Goal: Information Seeking & Learning: Learn about a topic

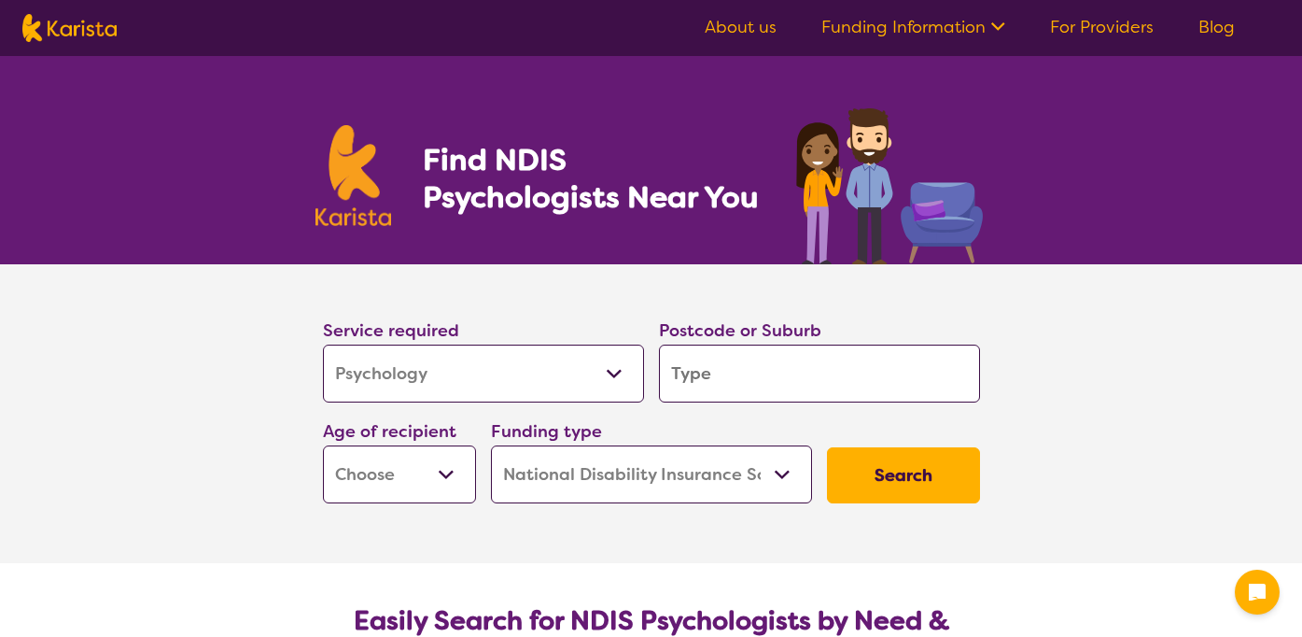
select select "Psychology"
select select "NDIS"
select select "Psychology"
select select "NDIS"
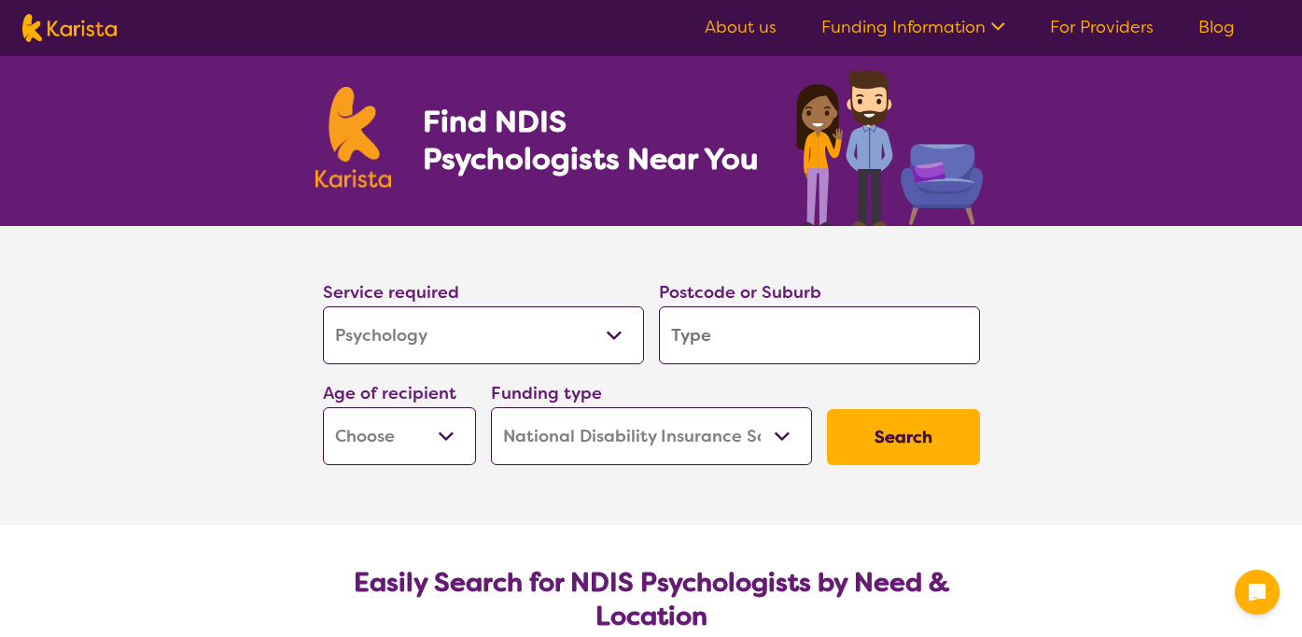
click at [720, 332] on input "search" at bounding box center [819, 335] width 321 height 58
type input "a"
type input "ab"
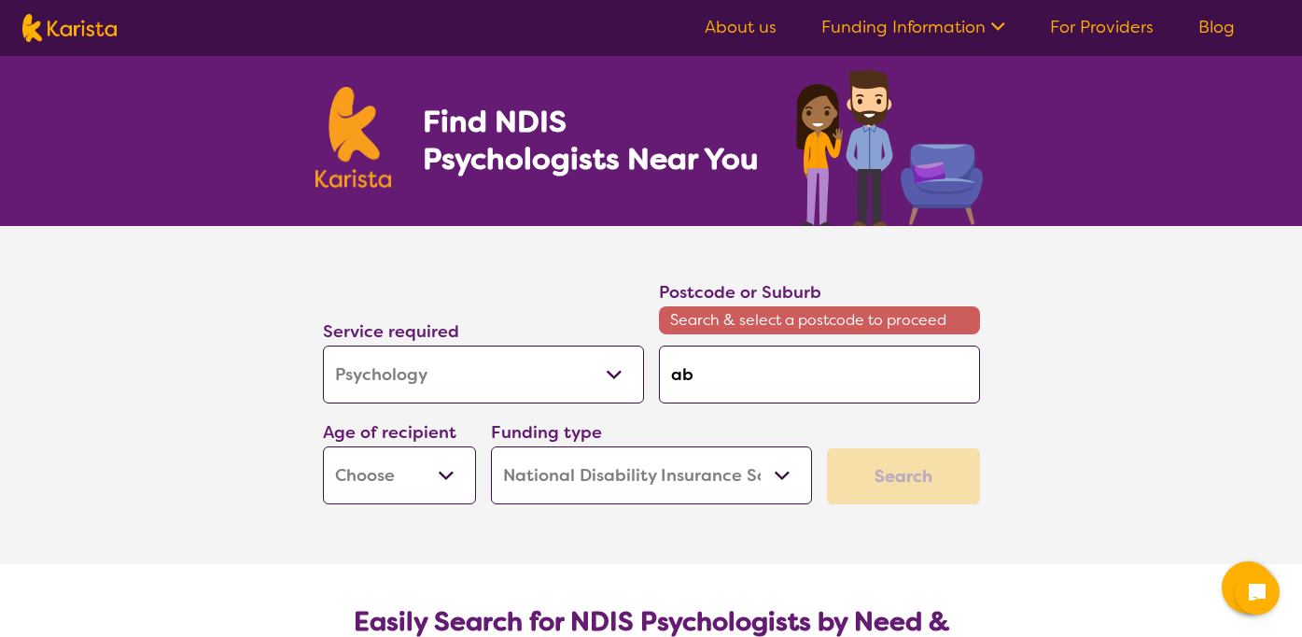
type input "abb"
type input "[PERSON_NAME]"
type input "abbot"
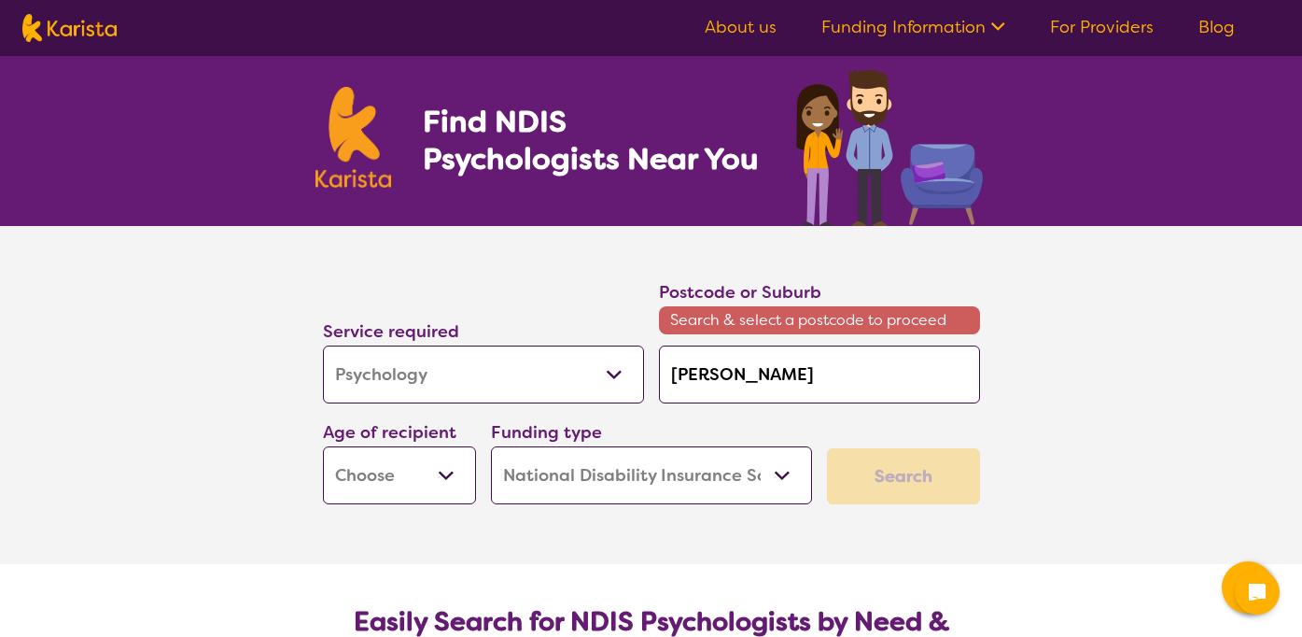
type input "abbot"
type input "abbots"
type input "abbotsf"
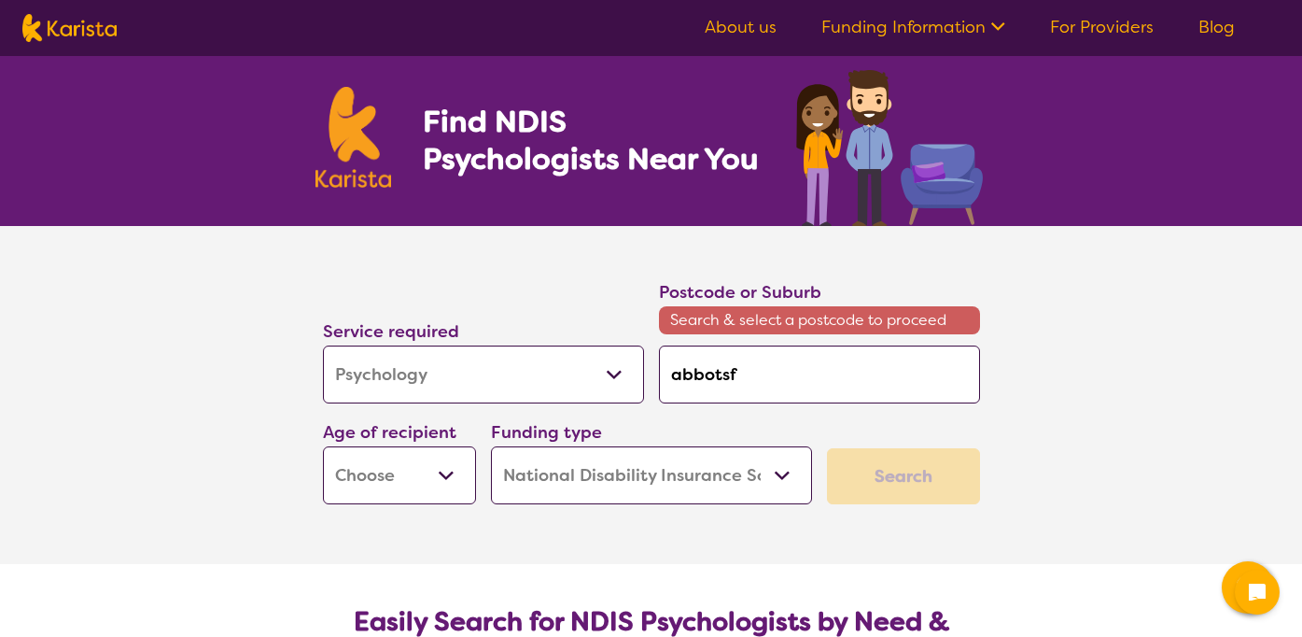
type input "abbotsfo"
type input "abbotsfor"
type input "abbotsford"
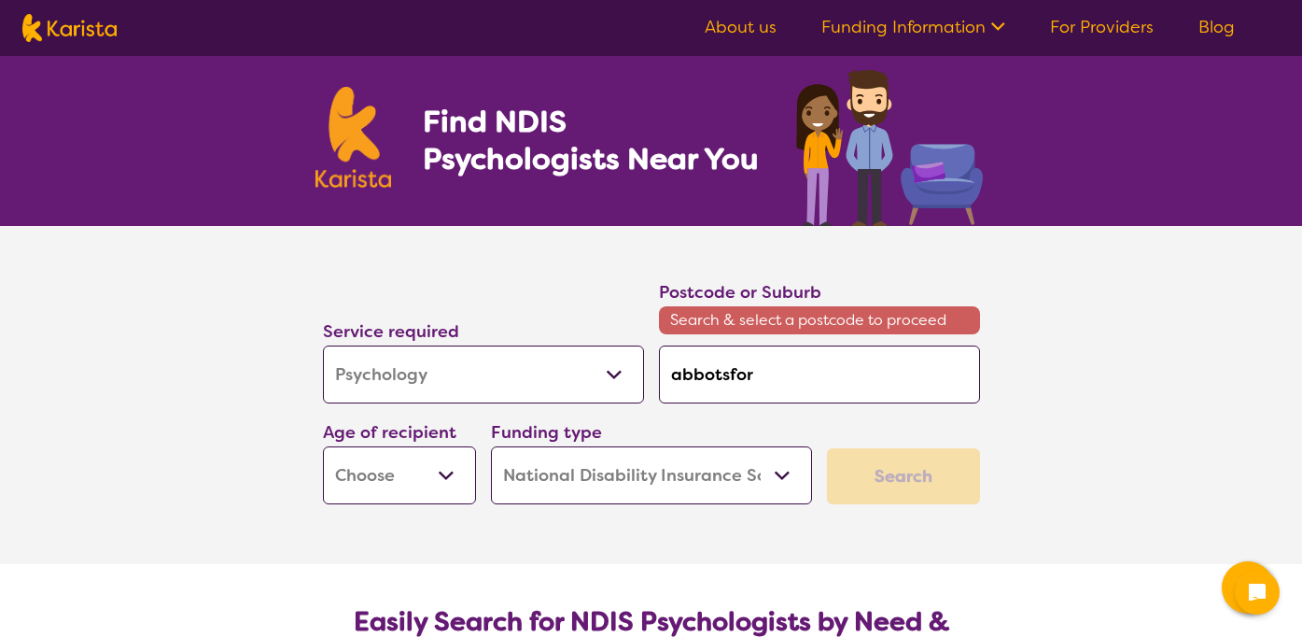
type input "abbotsford"
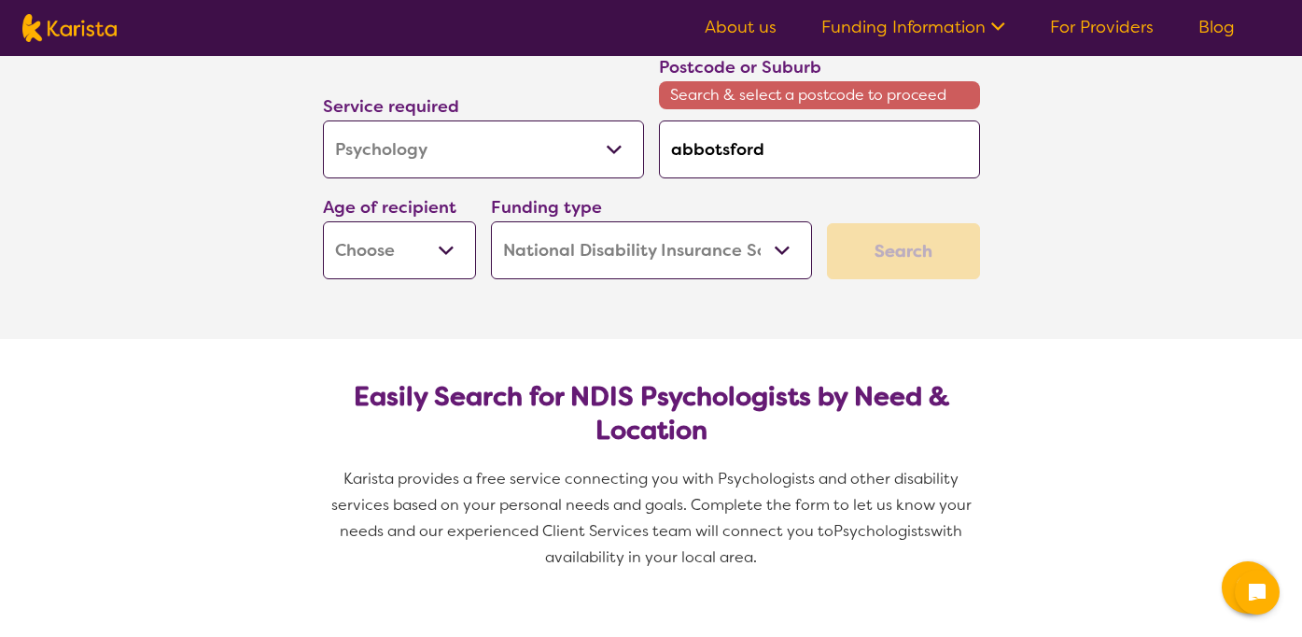
scroll to position [274, 0]
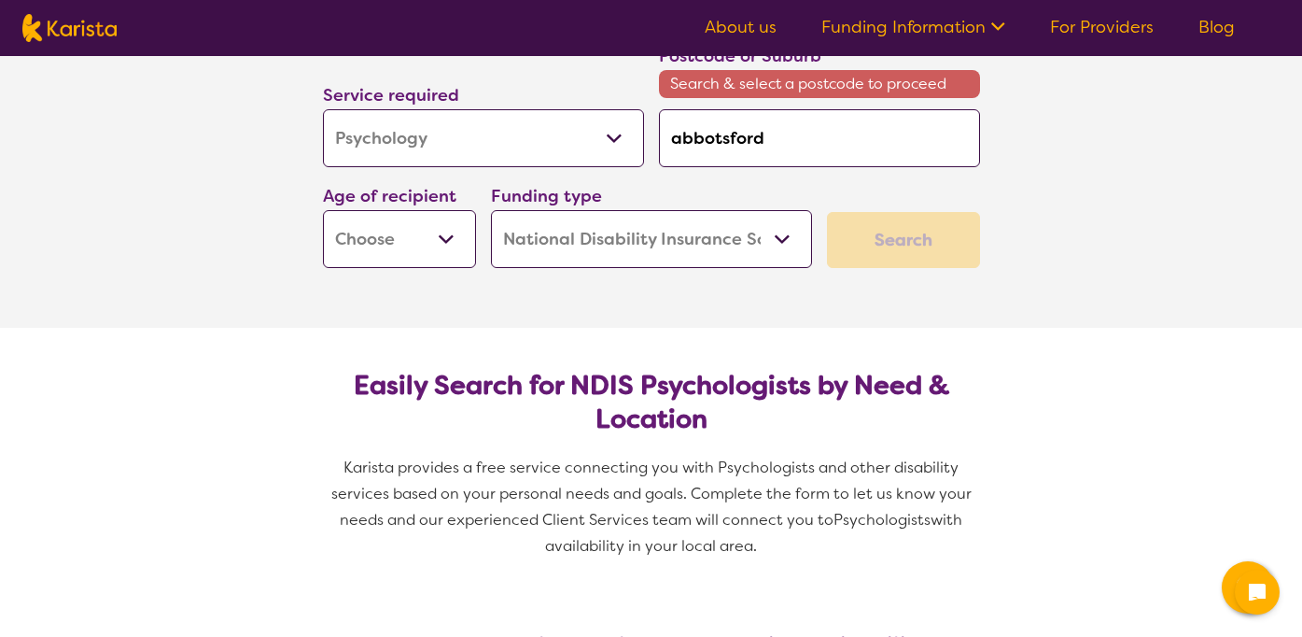
type input "abbotsford"
click at [570, 246] on select "Home Care Package (HCP) National Disability Insurance Scheme (NDIS) I don't know" at bounding box center [651, 239] width 321 height 58
click at [491, 210] on select "Home Care Package (HCP) National Disability Insurance Scheme (NDIS) I don't know" at bounding box center [651, 239] width 321 height 58
click at [442, 232] on select "Early Childhood - 0 to 9 Child - 10 to 11 Adolescent - 12 to 17 Adult - 18 to 6…" at bounding box center [399, 239] width 153 height 58
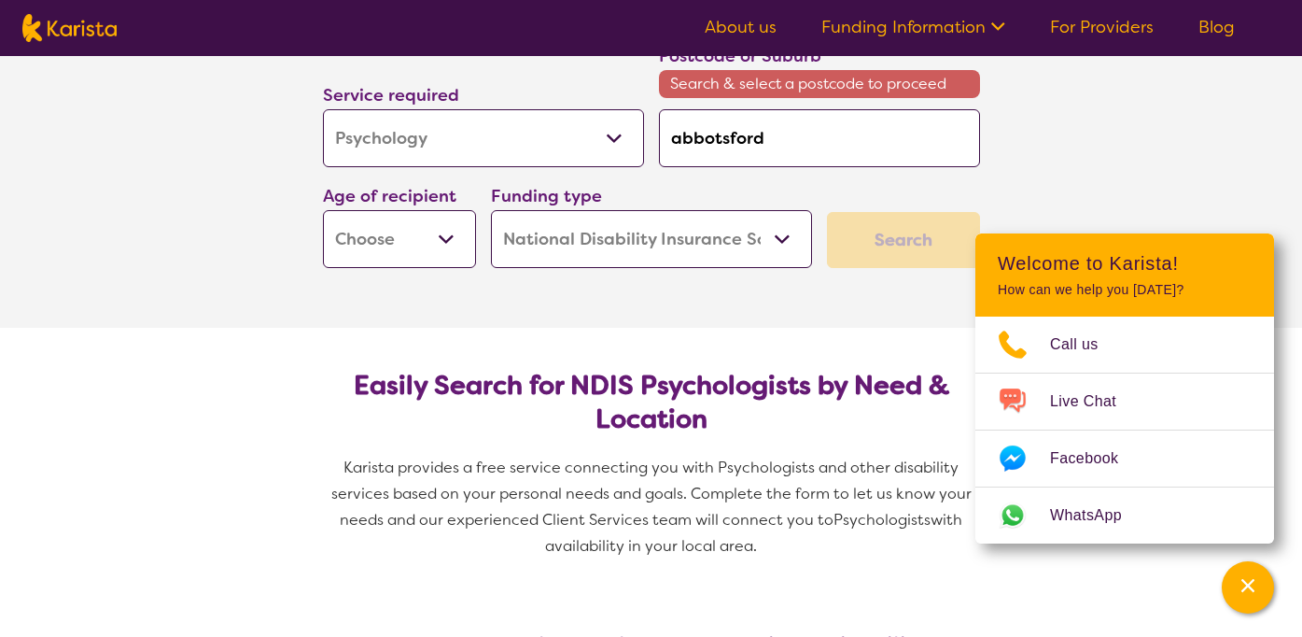
select select "AD"
click at [323, 210] on select "Early Childhood - 0 to 9 Child - 10 to 11 Adolescent - 12 to 17 Adult - 18 to 6…" at bounding box center [399, 239] width 153 height 58
select select "AD"
click at [905, 325] on section "Service required Allied Health Assistant Assessment ([MEDICAL_DATA] or [MEDICAL…" at bounding box center [651, 159] width 747 height 338
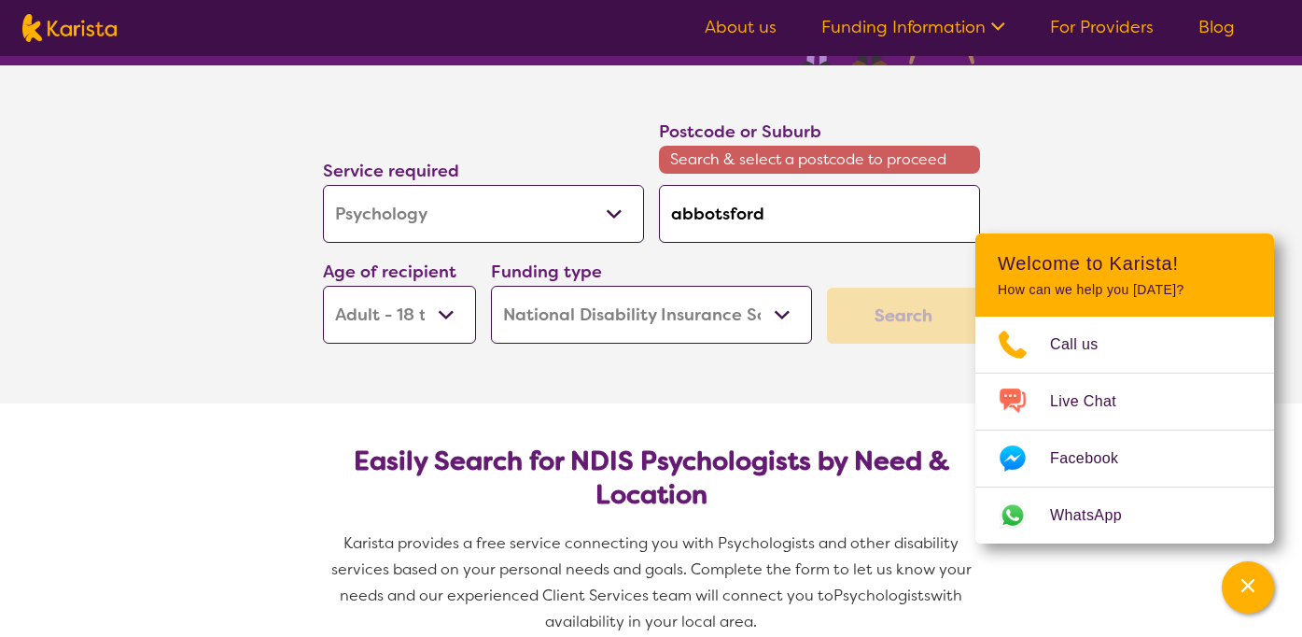
scroll to position [183, 0]
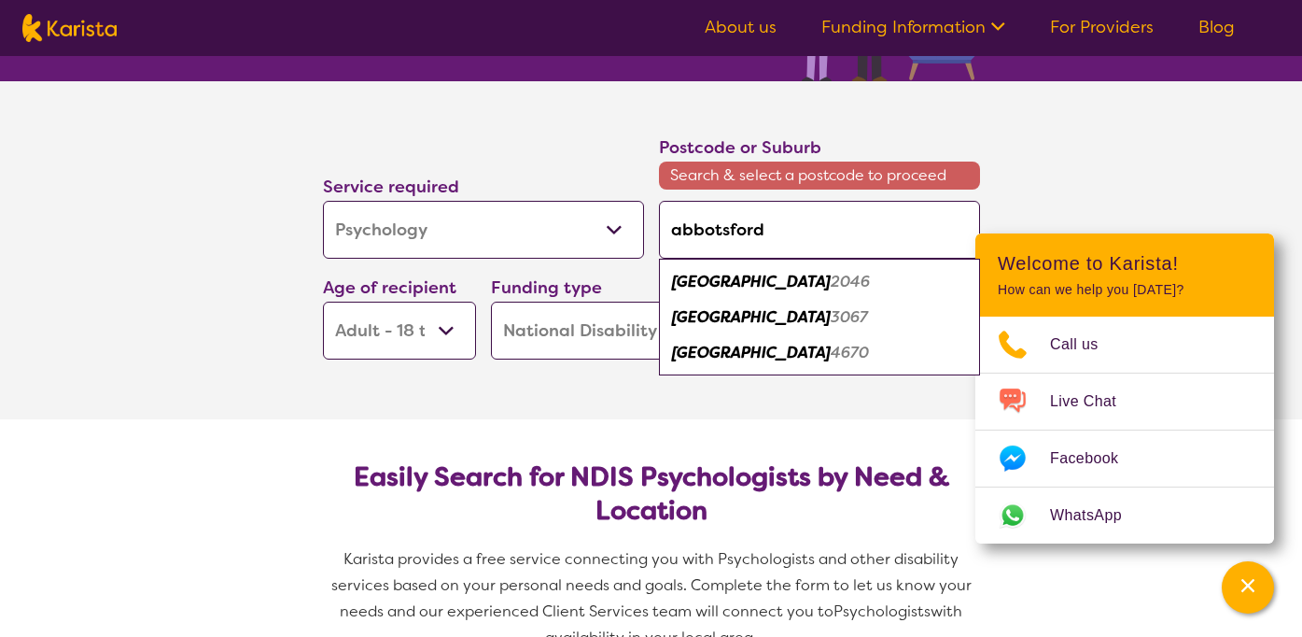
click at [675, 225] on input "abbotsford" at bounding box center [819, 230] width 321 height 58
click at [724, 316] on em "[GEOGRAPHIC_DATA]" at bounding box center [751, 317] width 159 height 20
type input "3067"
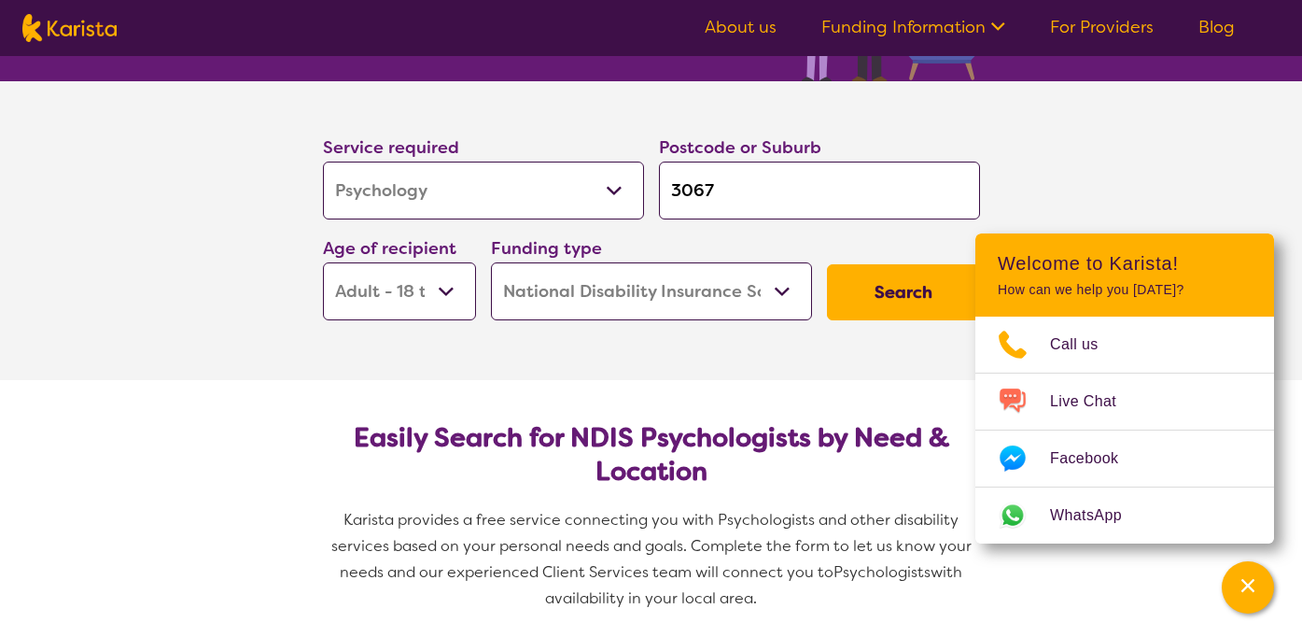
click at [883, 289] on button "Search" at bounding box center [903, 292] width 153 height 56
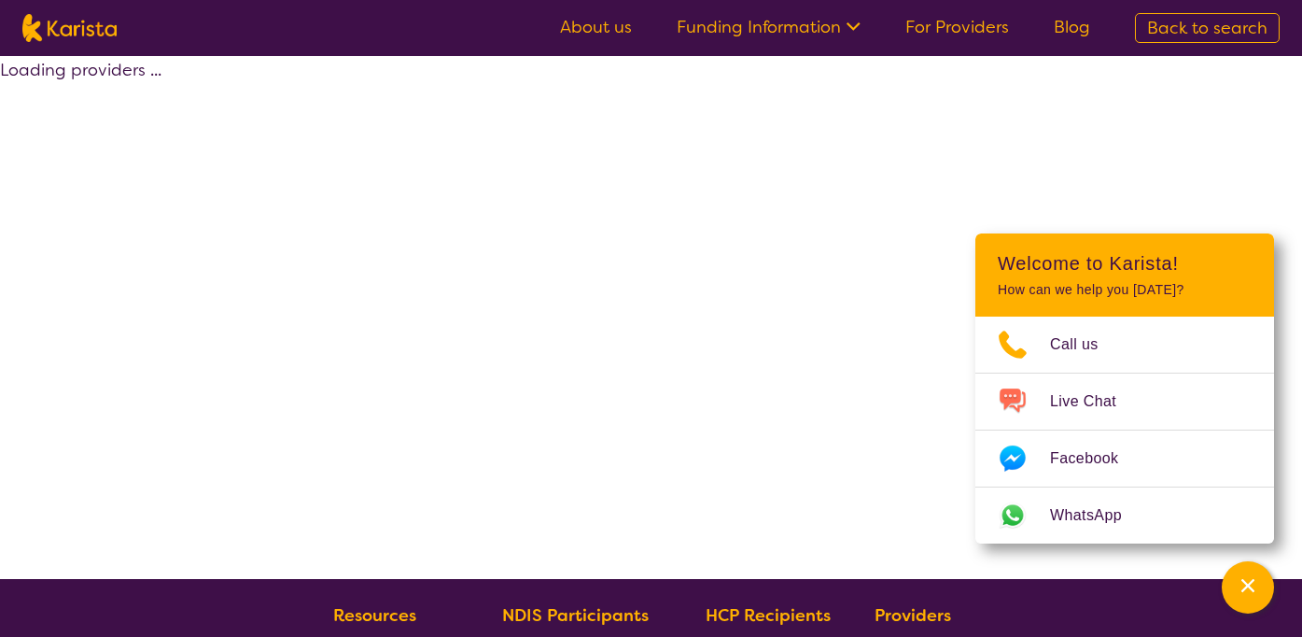
select select "by_score"
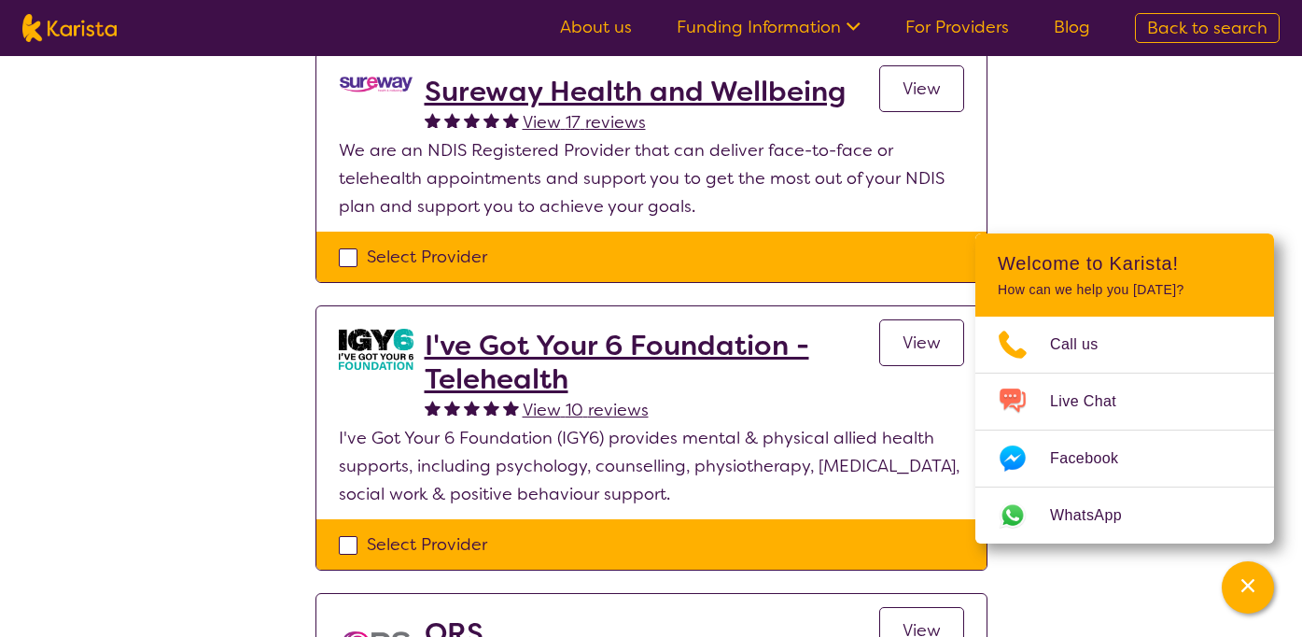
scroll to position [213, 0]
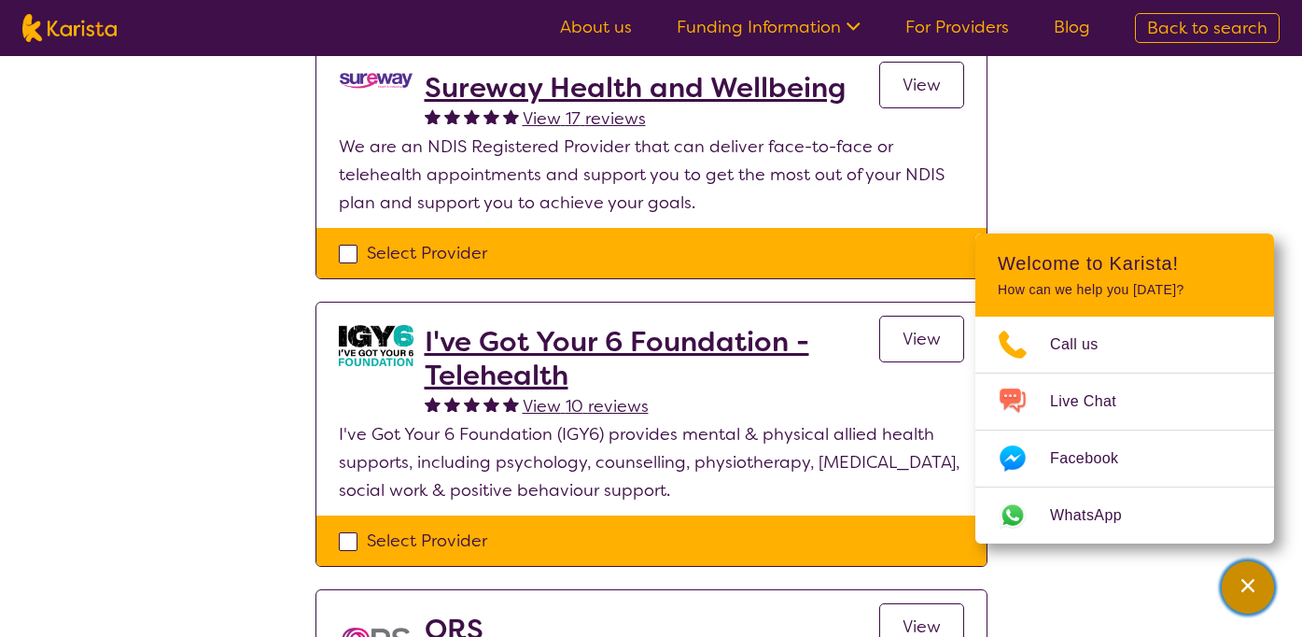
click at [1252, 581] on icon "Channel Menu" at bounding box center [1248, 585] width 13 height 13
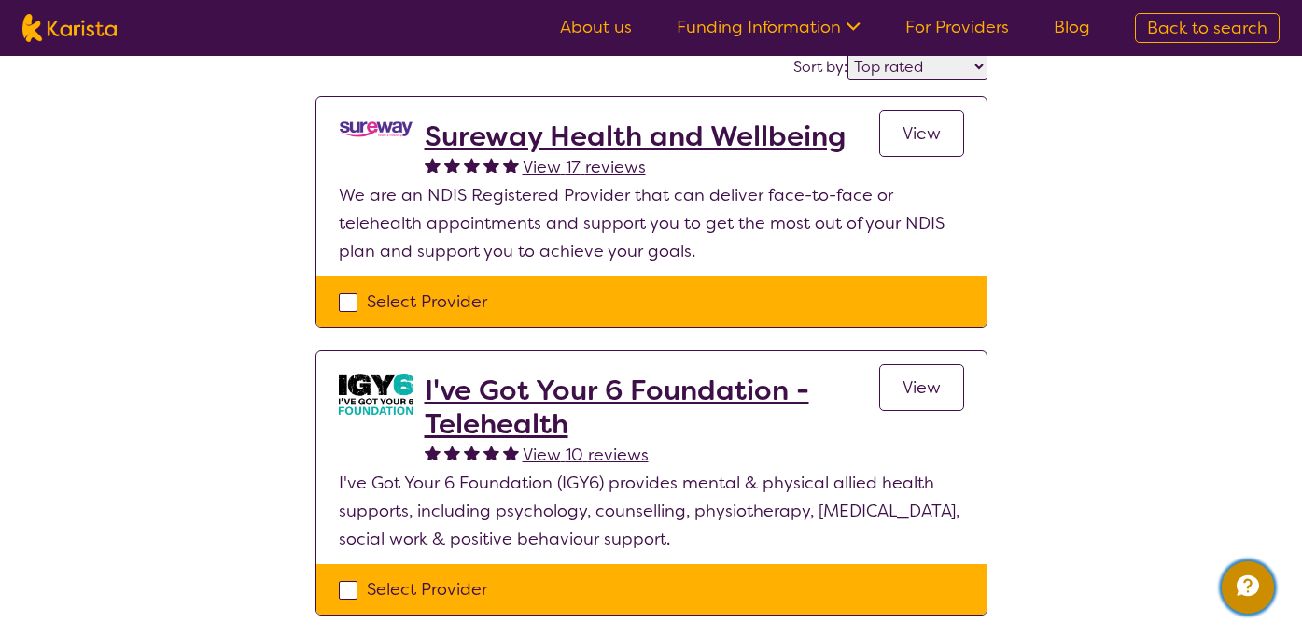
scroll to position [181, 0]
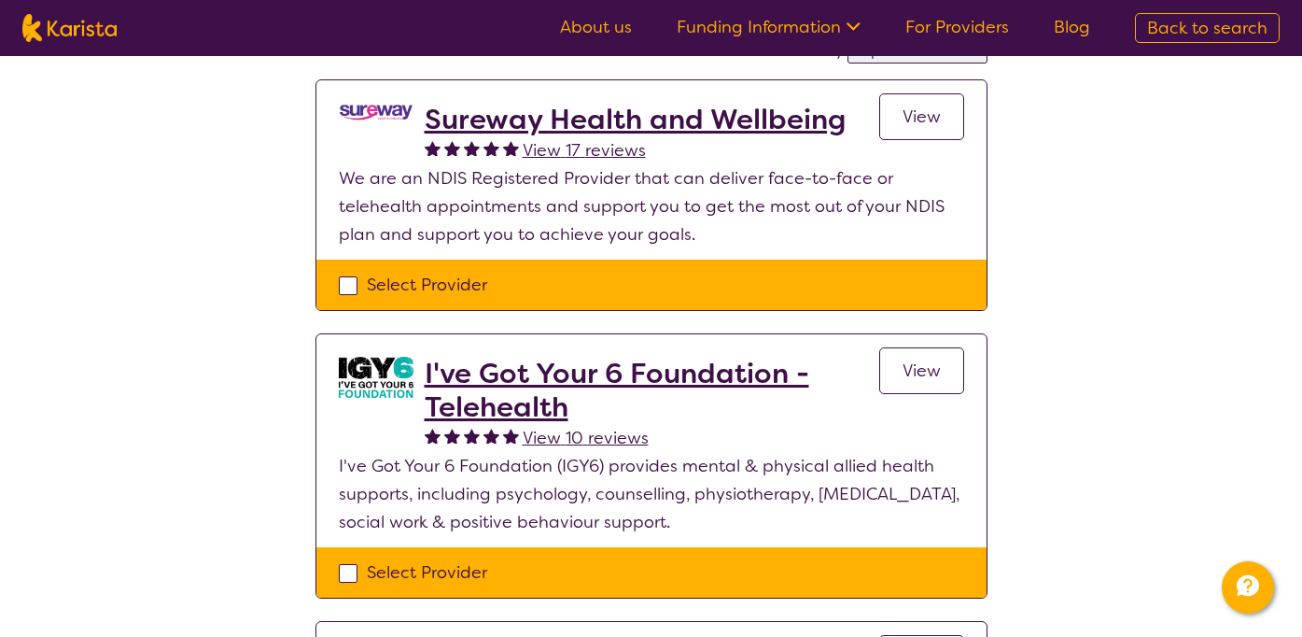
click at [710, 379] on h2 "I've Got Your 6 Foundation - Telehealth" at bounding box center [652, 390] width 455 height 67
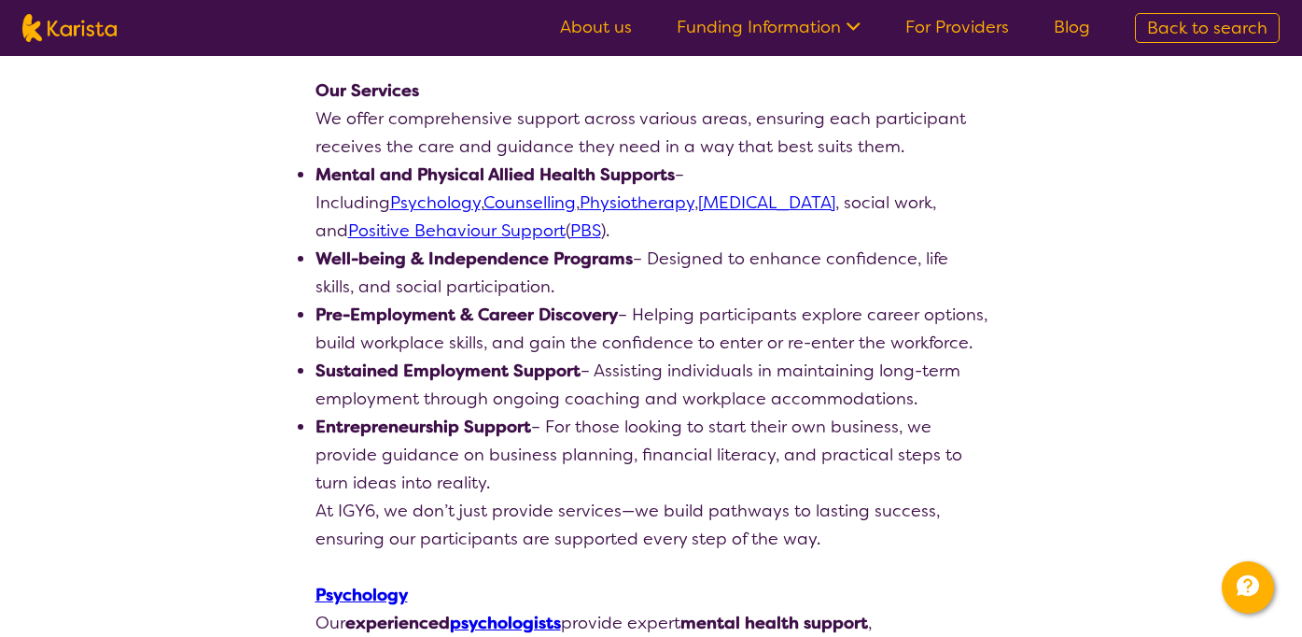
scroll to position [865, 0]
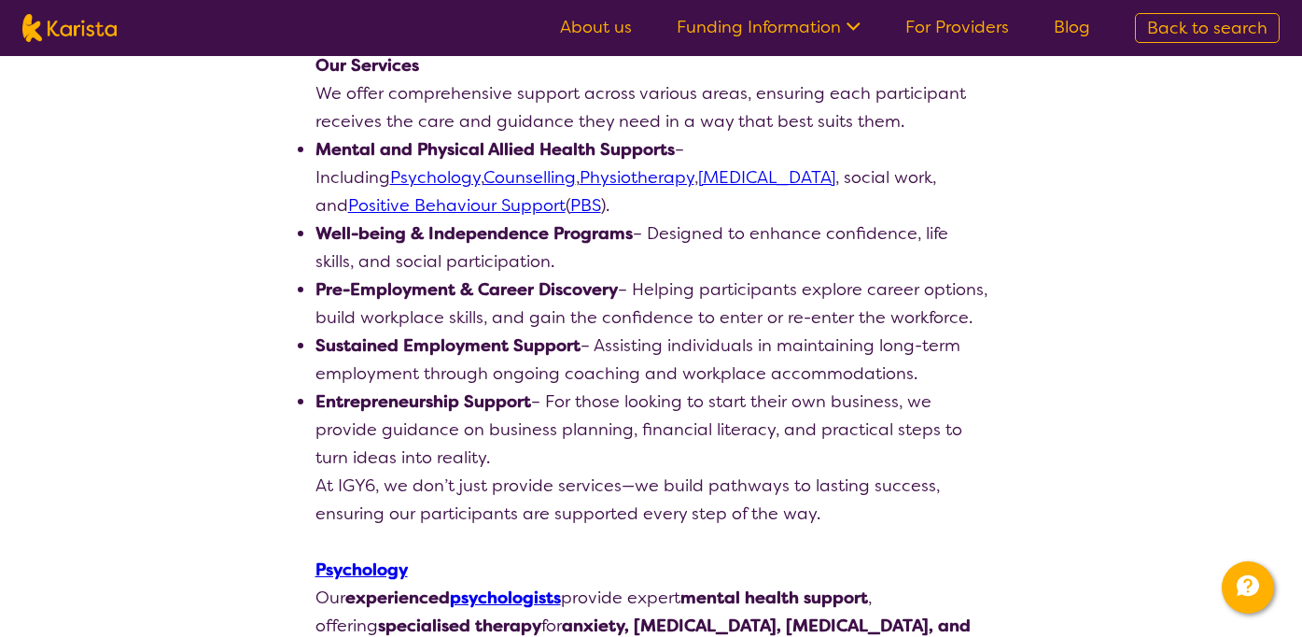
click at [481, 166] on link "Psychology" at bounding box center [435, 177] width 91 height 22
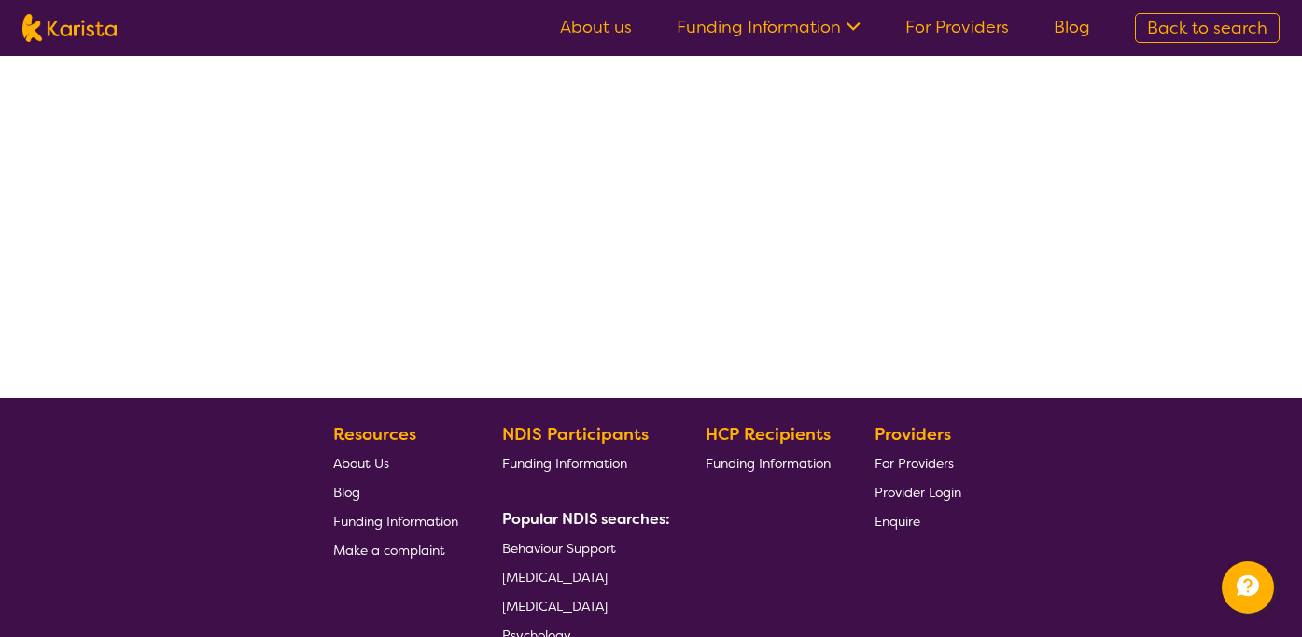
select select "by_score"
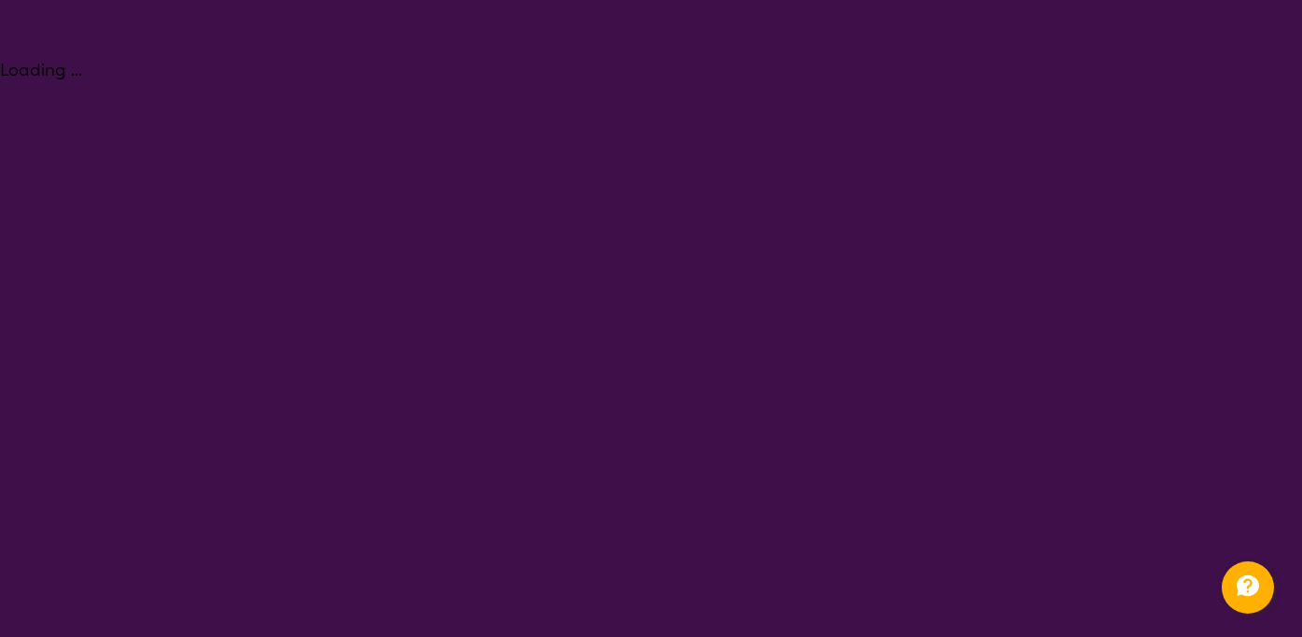
select select "Psychology"
select select "AD"
select select "NDIS"
select select "Psychology"
select select "AD"
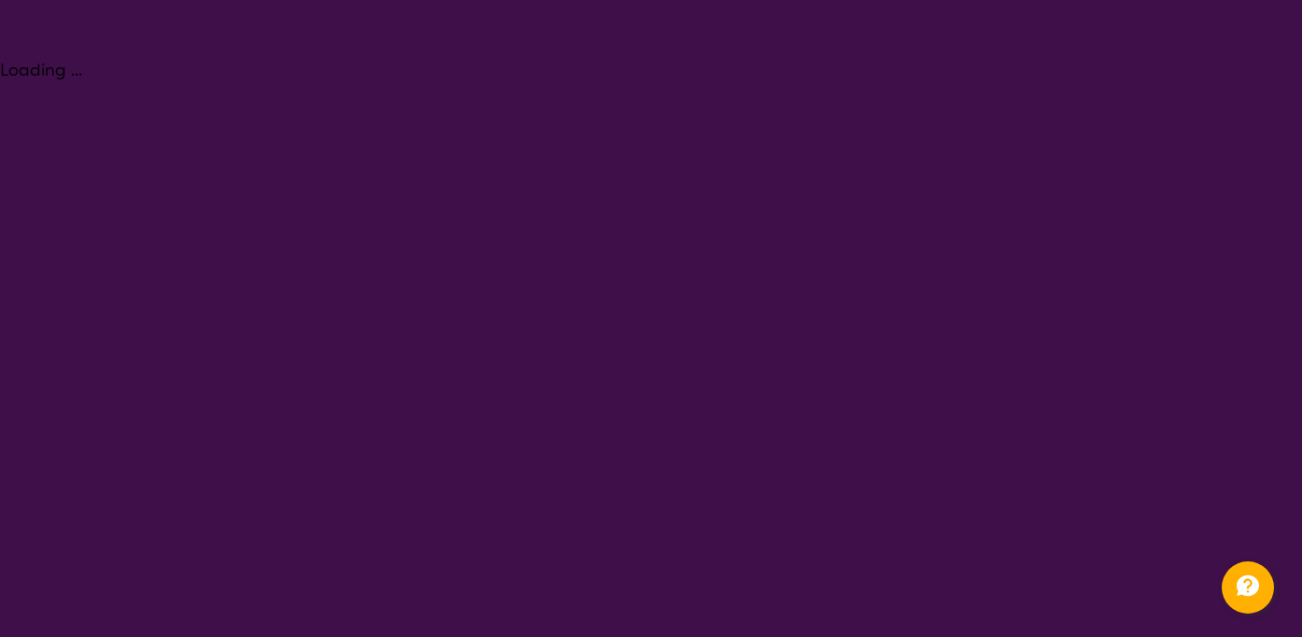
select select "NDIS"
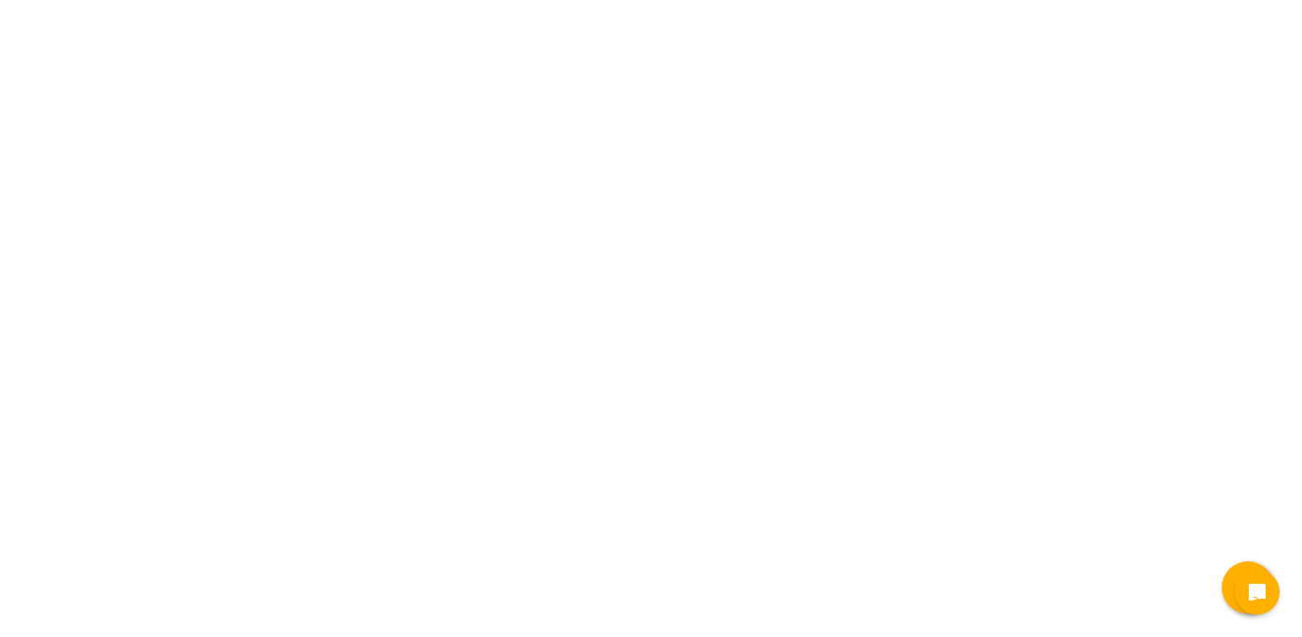
click at [798, 0] on html "End Conversation Request a call back I am looking for a disability or aged care…" at bounding box center [651, 0] width 1302 height 0
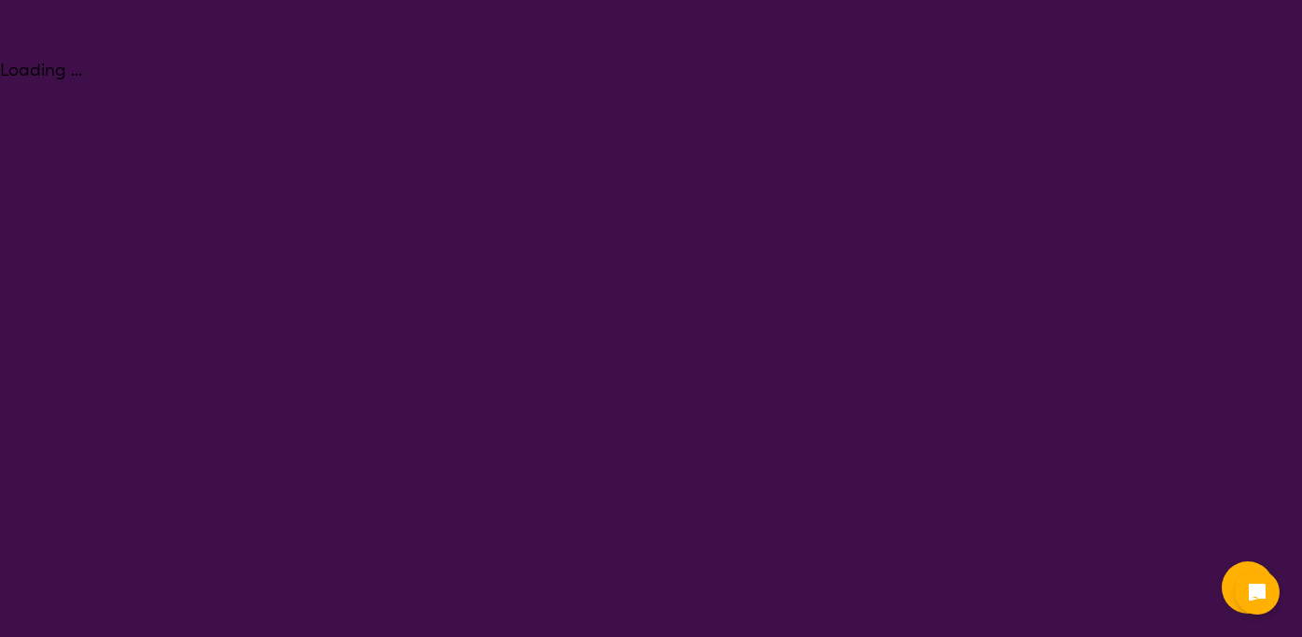
select select "Psychology"
select select "AD"
select select "NDIS"
select select "Psychology"
select select "AD"
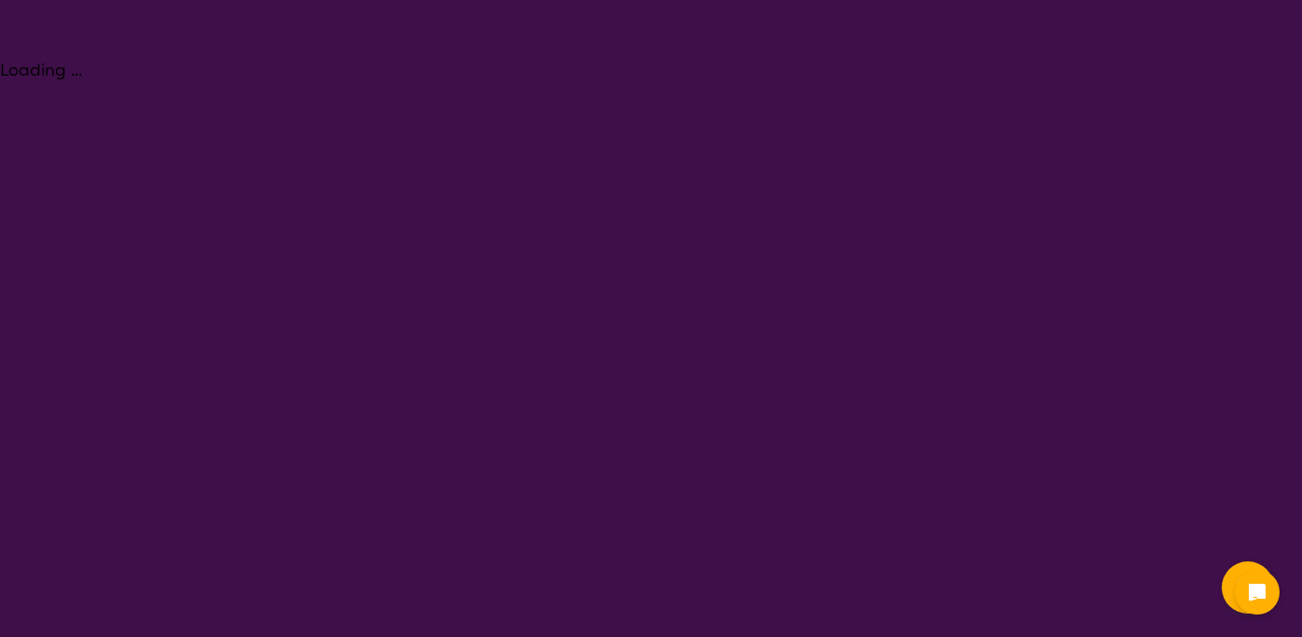
select select "NDIS"
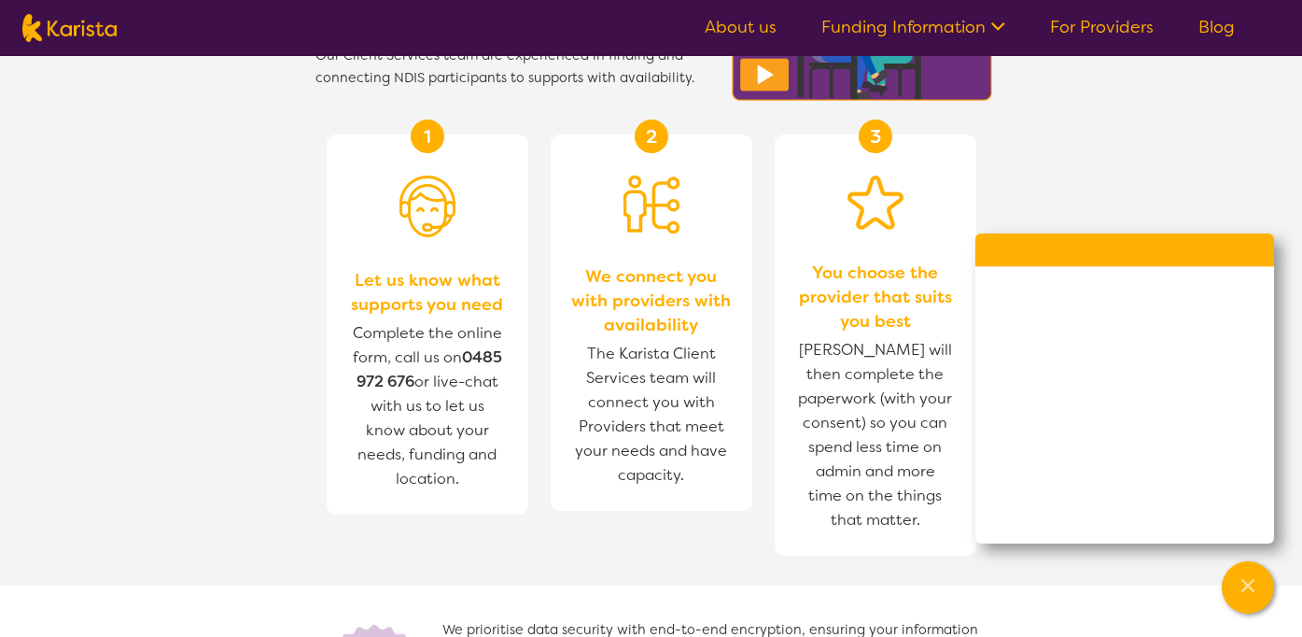
scroll to position [2074, 0]
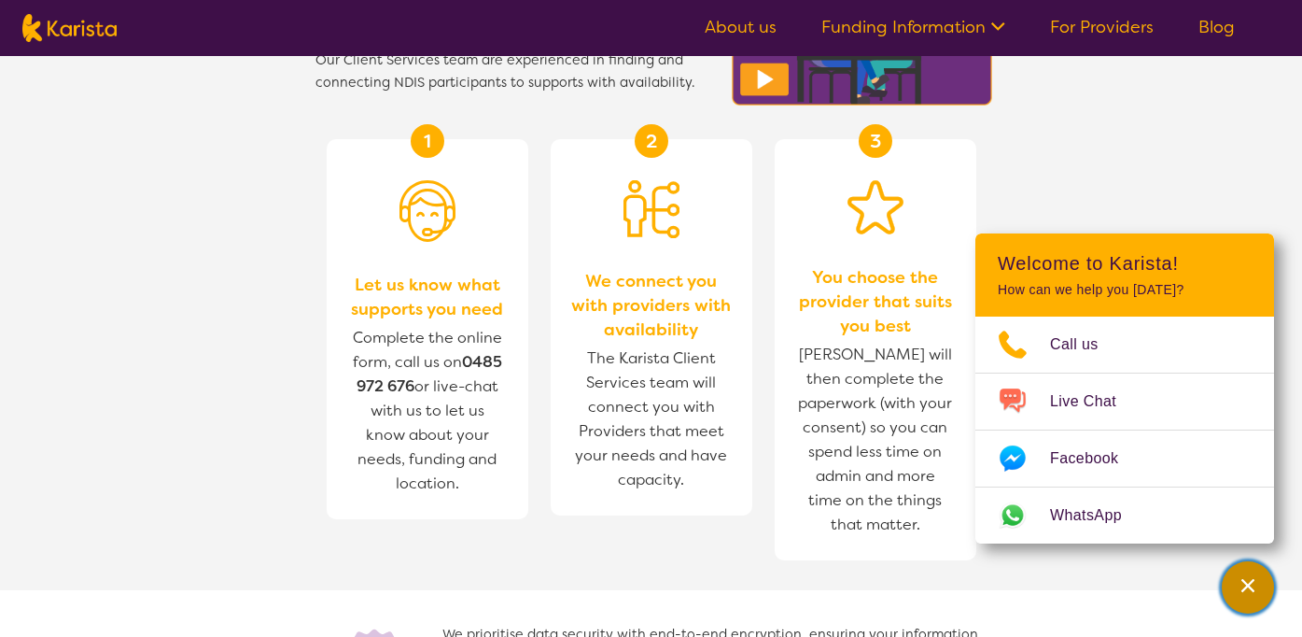
click at [1241, 588] on icon "Channel Menu" at bounding box center [1248, 585] width 19 height 19
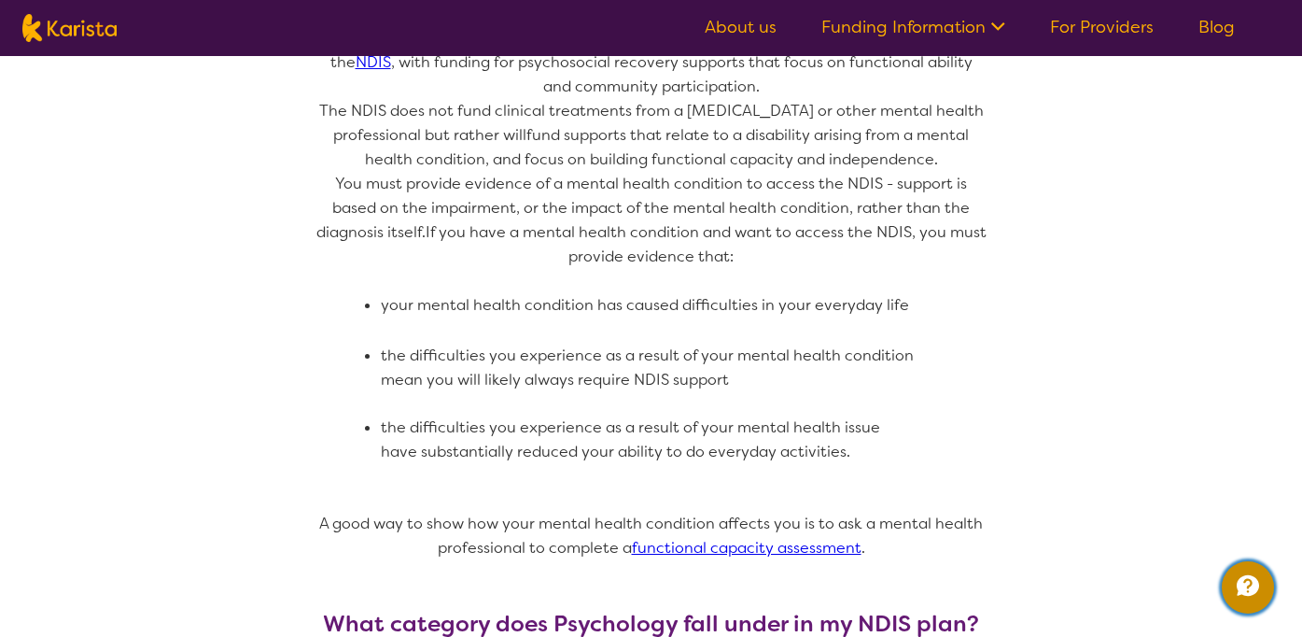
scroll to position [728, 0]
